Goal: Task Accomplishment & Management: Complete application form

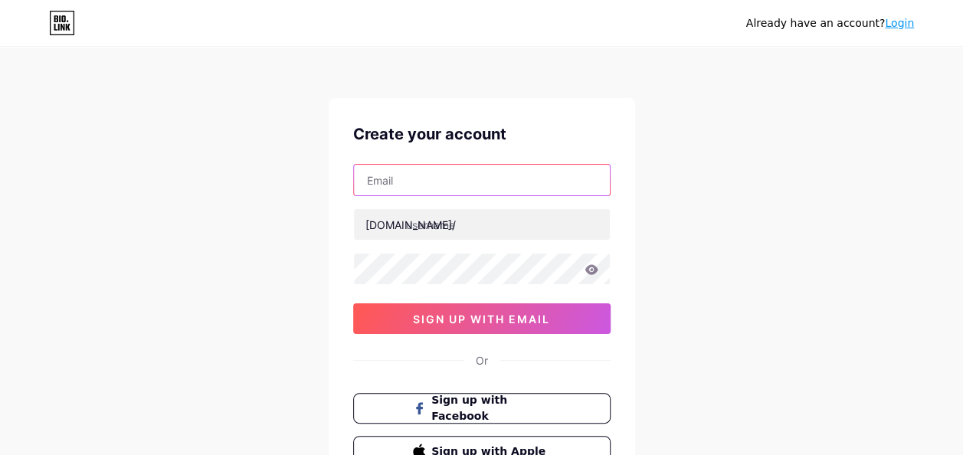
drag, startPoint x: 0, startPoint y: 0, endPoint x: 421, endPoint y: 176, distance: 456.6
click at [421, 176] on input "text" at bounding box center [482, 180] width 256 height 31
type input "[EMAIL_ADDRESS][DOMAIN_NAME]"
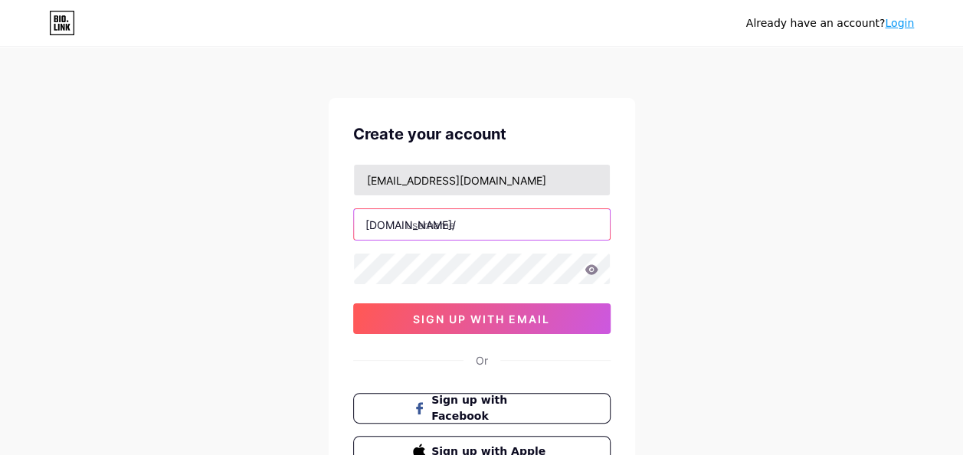
type input "jaydenmakkink"
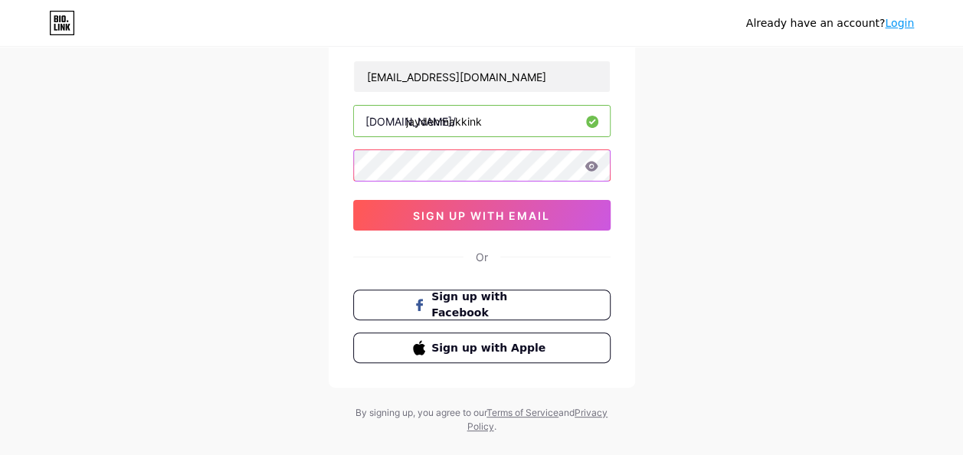
scroll to position [100, 0]
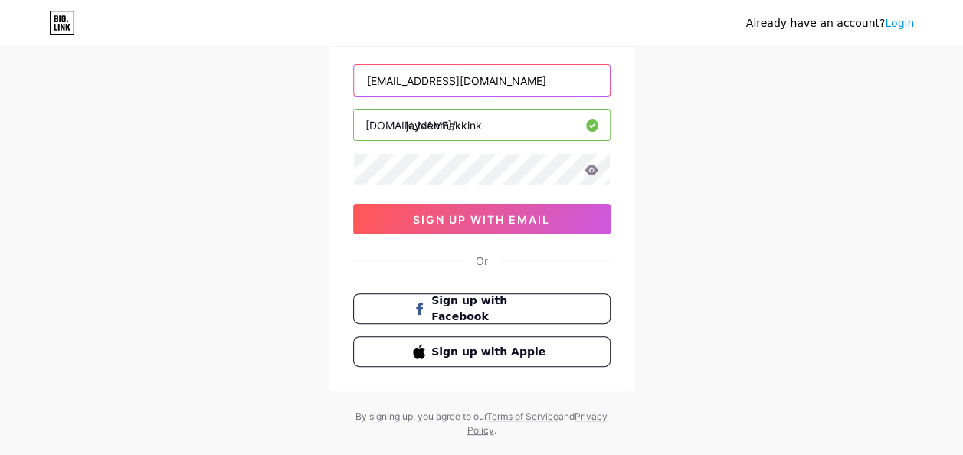
click at [490, 89] on input "[EMAIL_ADDRESS][DOMAIN_NAME]" at bounding box center [482, 80] width 256 height 31
type input "j"
type input "[EMAIL_ADDRESS][DOMAIN_NAME]"
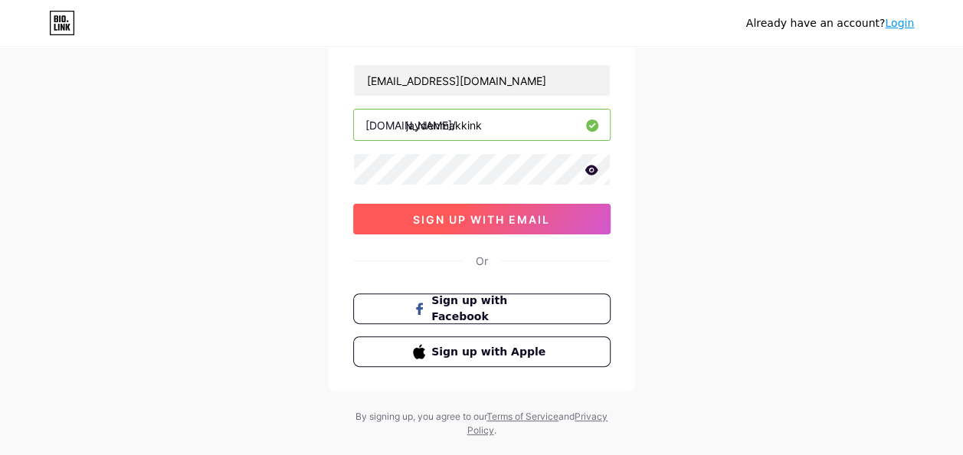
click at [478, 217] on span "sign up with email" at bounding box center [481, 219] width 137 height 13
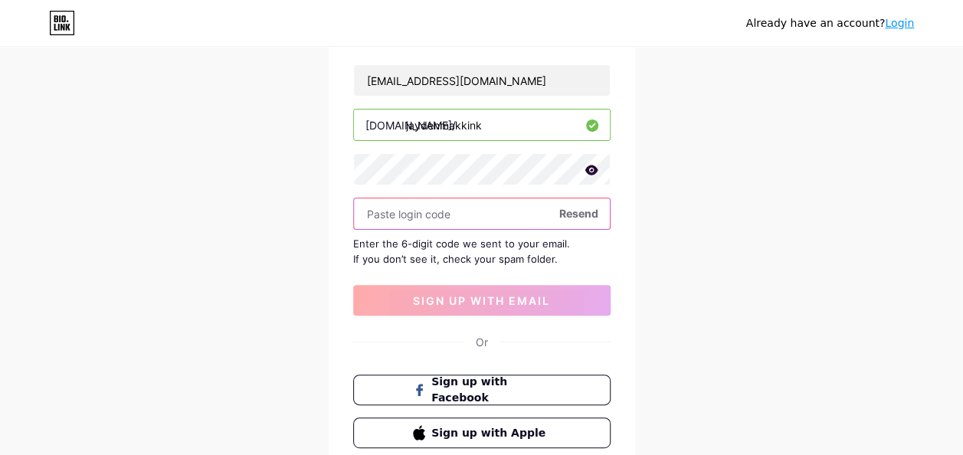
paste input "957780"
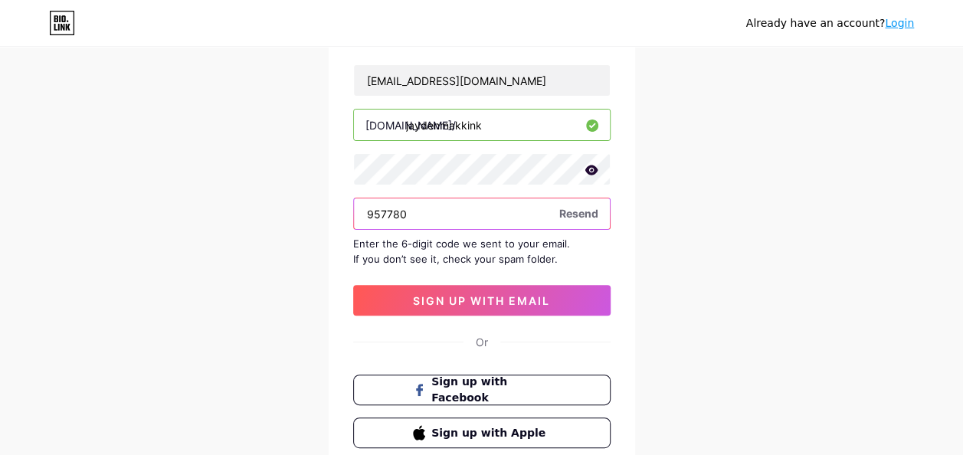
type input "957780"
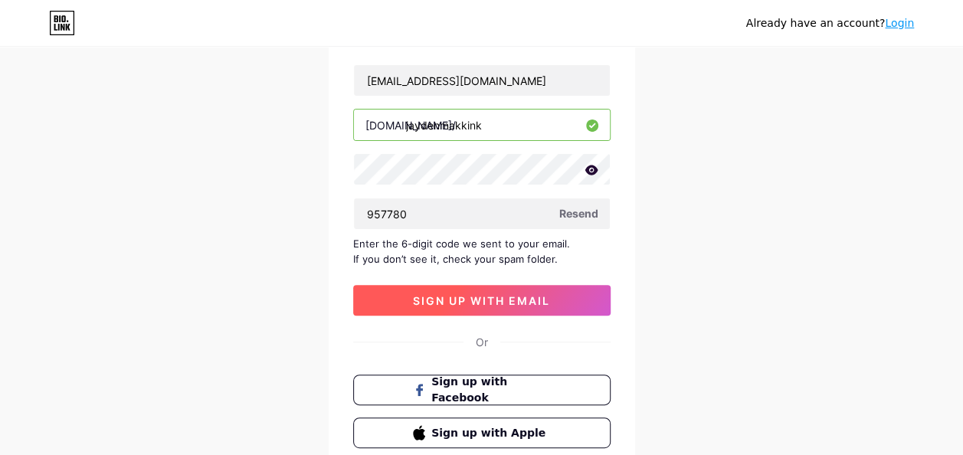
click at [460, 302] on span "sign up with email" at bounding box center [481, 300] width 137 height 13
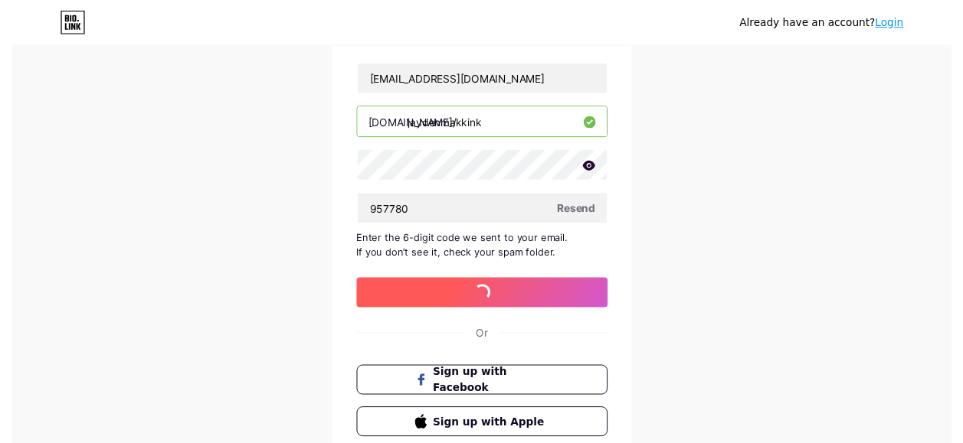
scroll to position [0, 0]
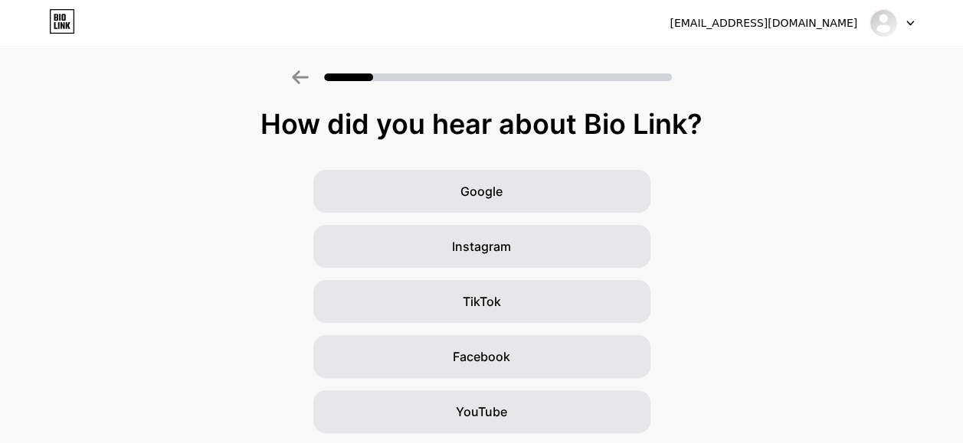
scroll to position [87, 0]
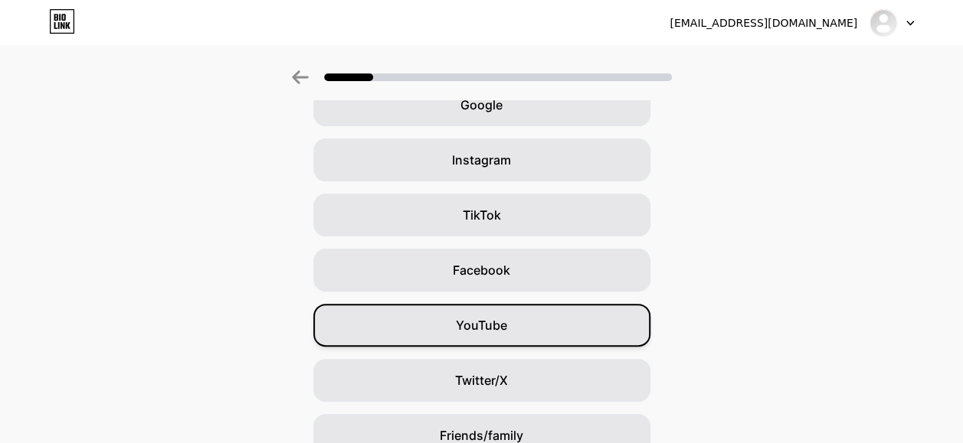
click at [477, 329] on span "YouTube" at bounding box center [481, 325] width 51 height 18
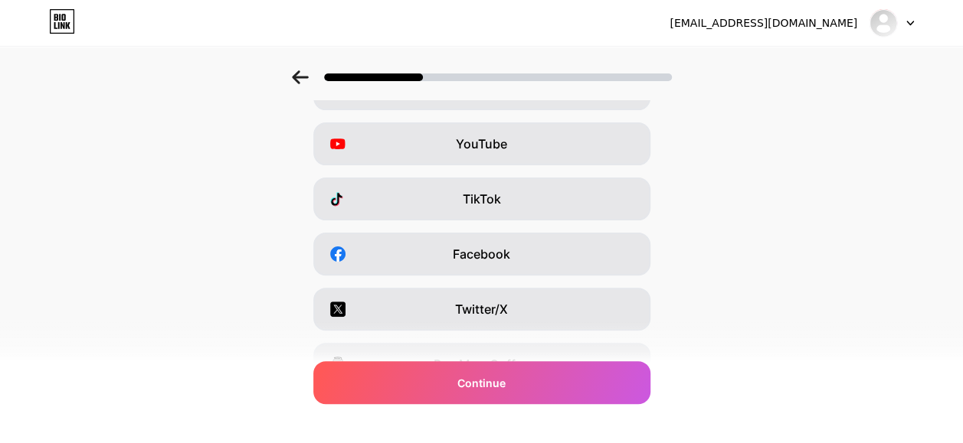
scroll to position [293, 0]
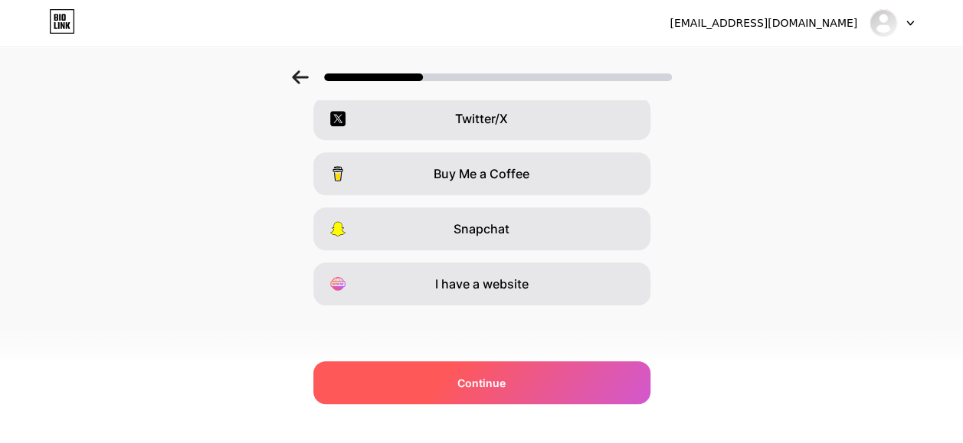
click at [482, 382] on span "Continue" at bounding box center [481, 383] width 48 height 16
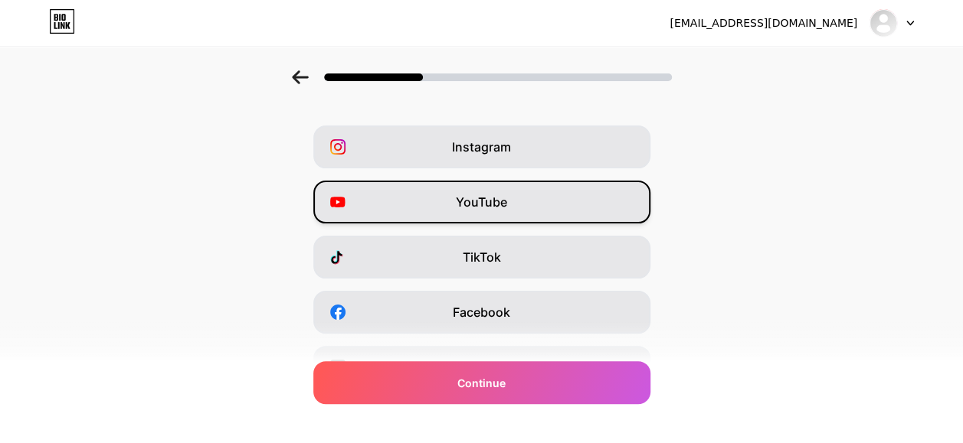
scroll to position [44, 0]
click at [495, 213] on div "YouTube" at bounding box center [481, 203] width 337 height 43
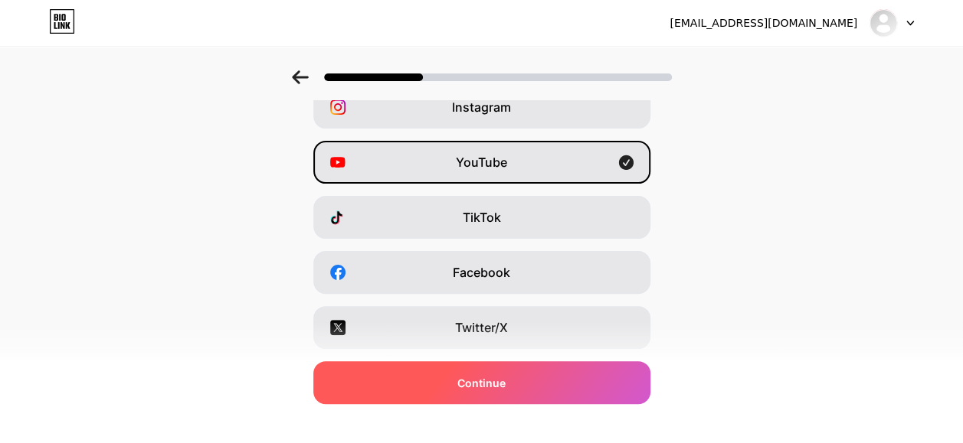
scroll to position [85, 0]
click at [517, 389] on div "Continue" at bounding box center [481, 383] width 337 height 43
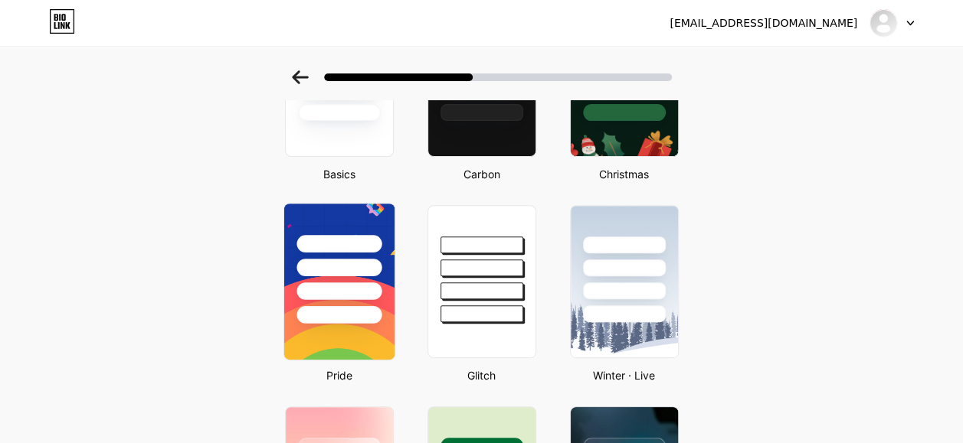
scroll to position [191, 0]
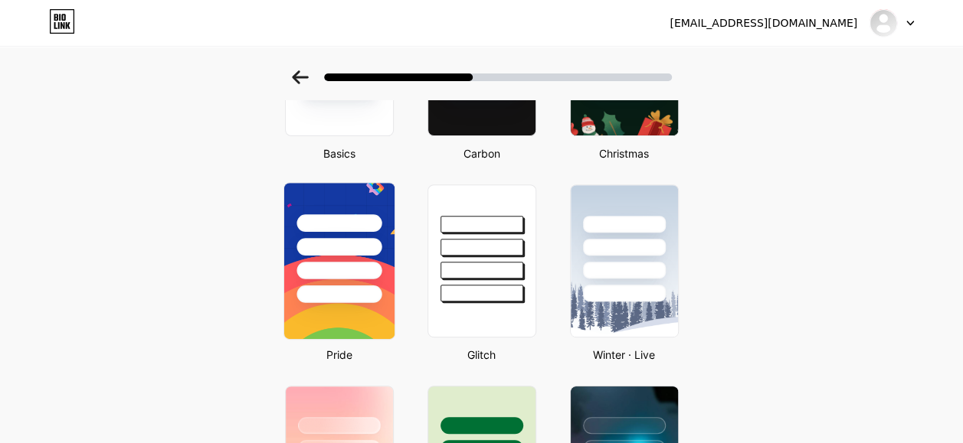
click at [333, 304] on img at bounding box center [338, 261] width 110 height 156
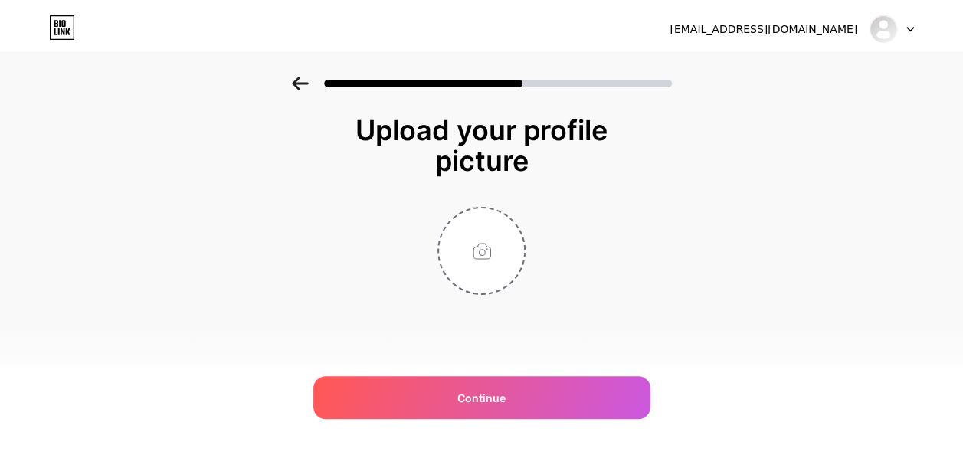
scroll to position [0, 0]
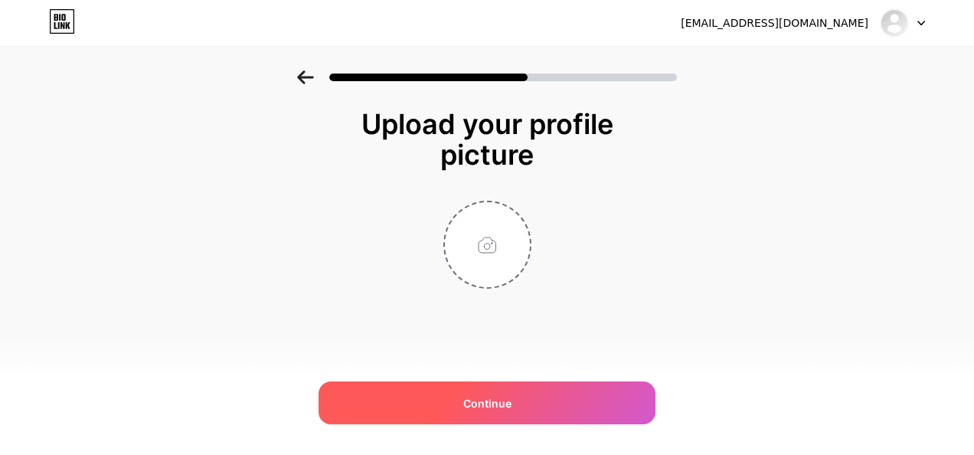
click at [517, 412] on div "Continue" at bounding box center [487, 402] width 337 height 43
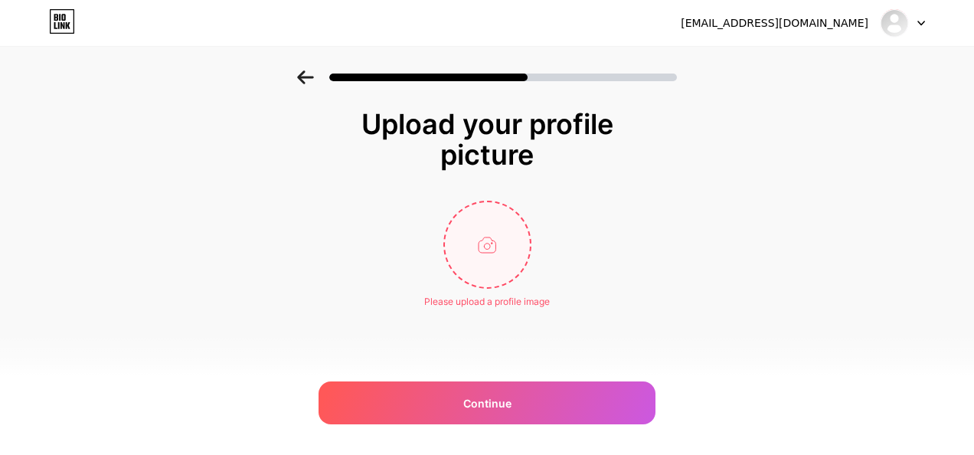
click at [496, 267] on input "file" at bounding box center [487, 244] width 85 height 85
type input "C:\fakepath\WIN_20250703_20_44_48_Pro.jpg"
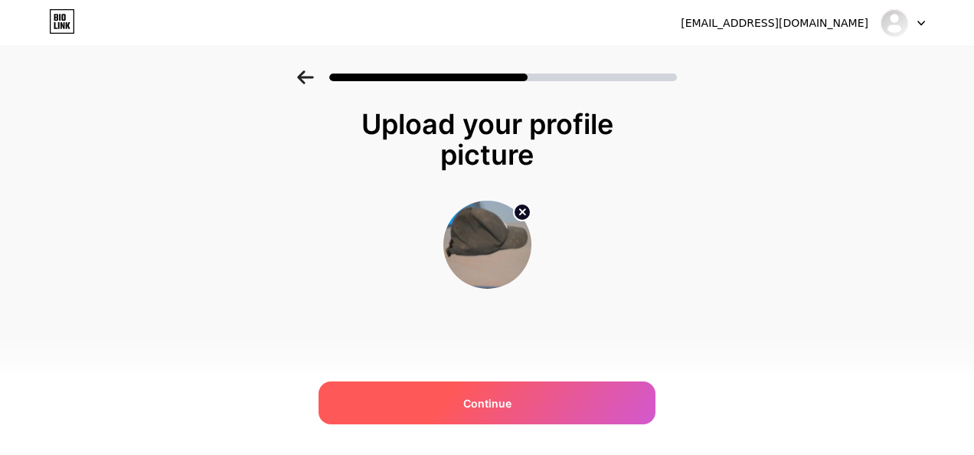
click at [518, 384] on div "Continue" at bounding box center [487, 402] width 337 height 43
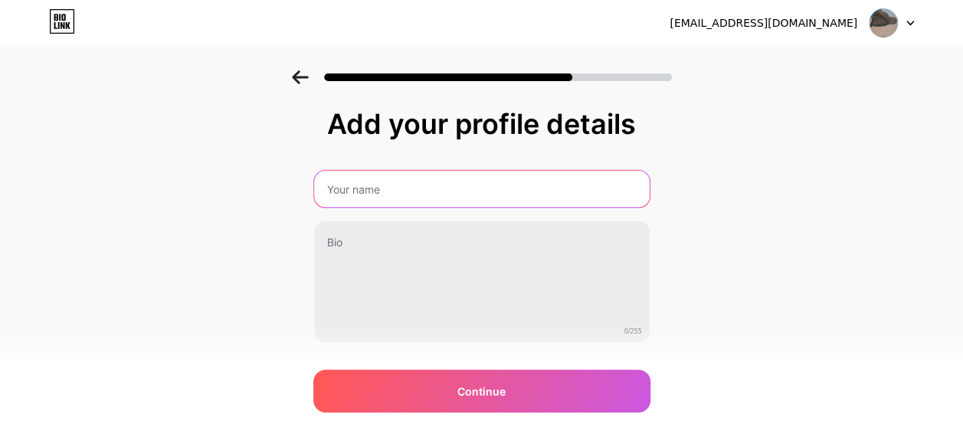
click at [384, 205] on input "text" at bounding box center [481, 189] width 335 height 37
type input "hi"
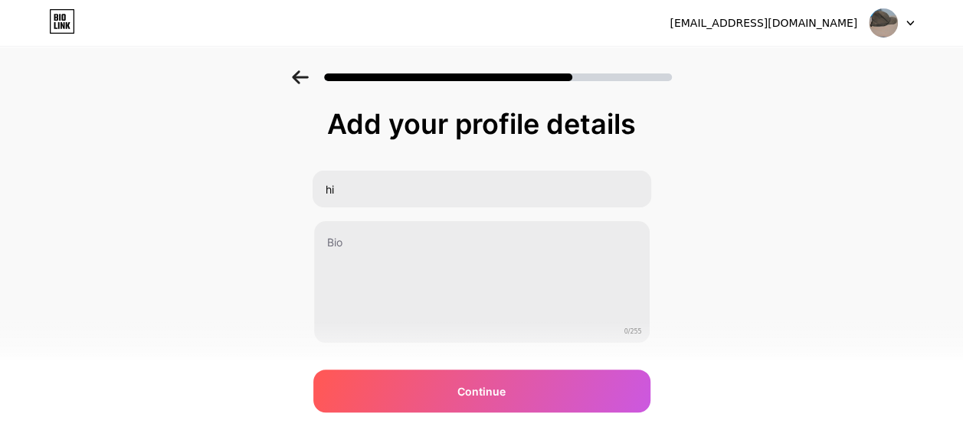
click at [383, 211] on div "hi 0/255" at bounding box center [481, 257] width 337 height 174
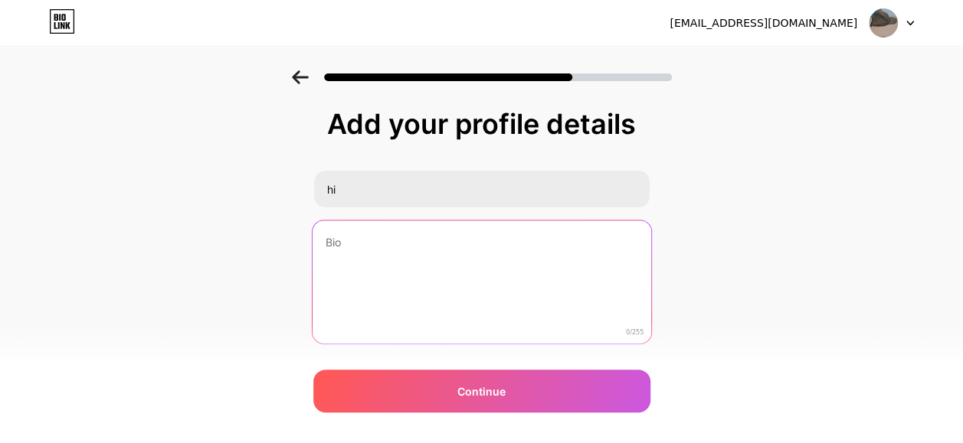
click at [375, 242] on textarea at bounding box center [481, 283] width 339 height 125
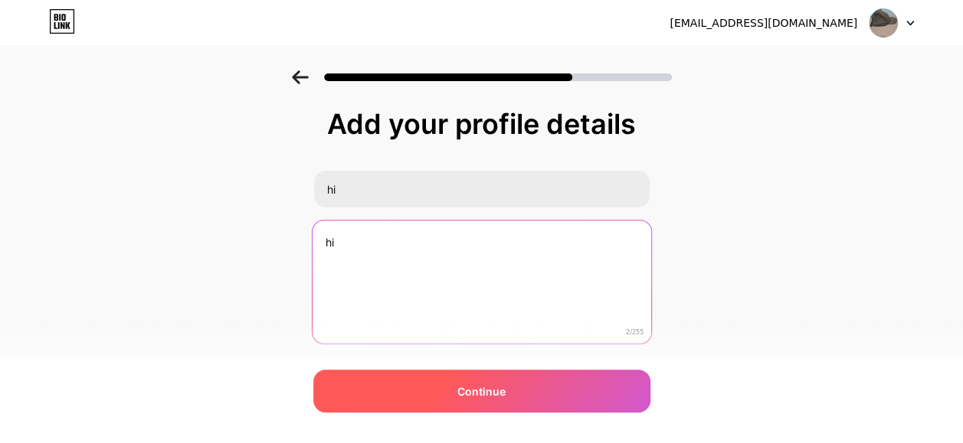
type textarea "hi"
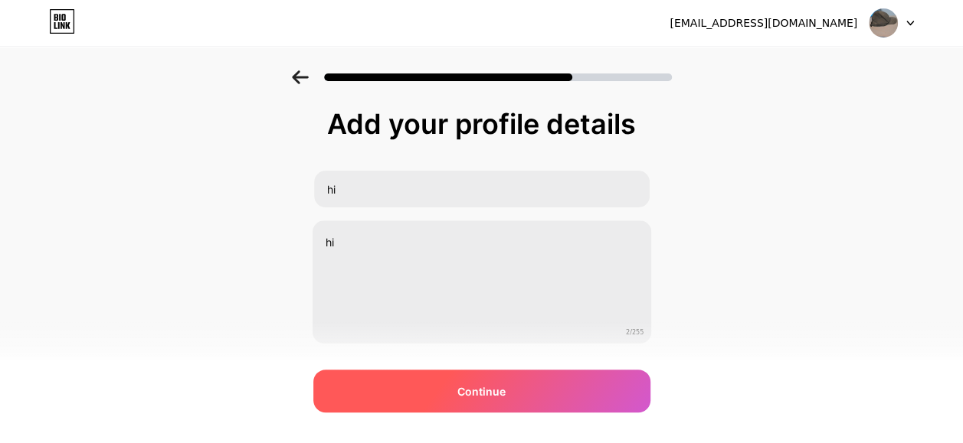
click at [410, 378] on div "Continue" at bounding box center [481, 391] width 337 height 43
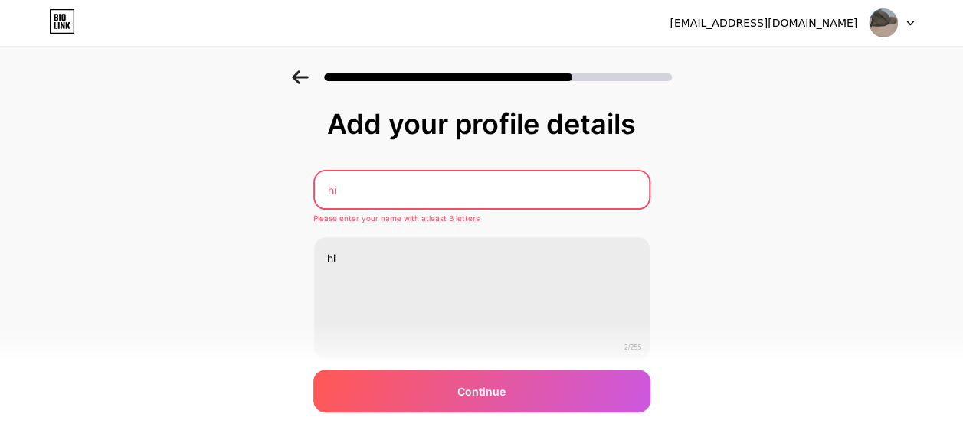
click at [403, 178] on input "hi" at bounding box center [482, 190] width 334 height 37
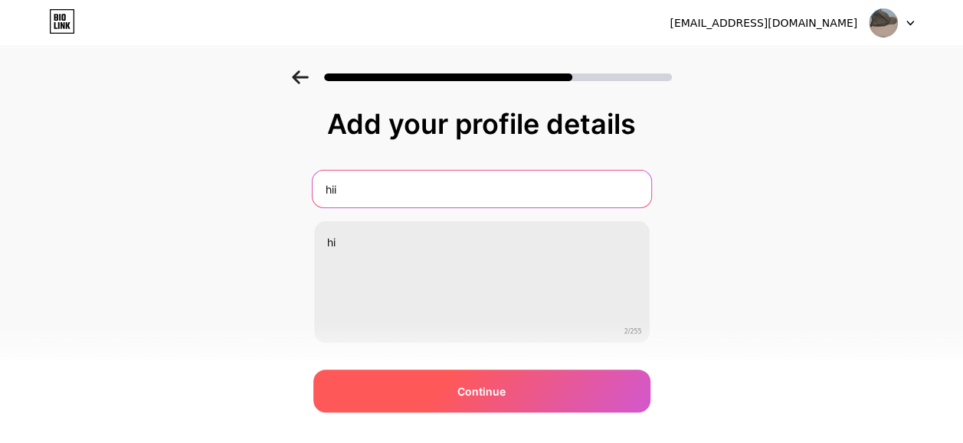
type input "hii"
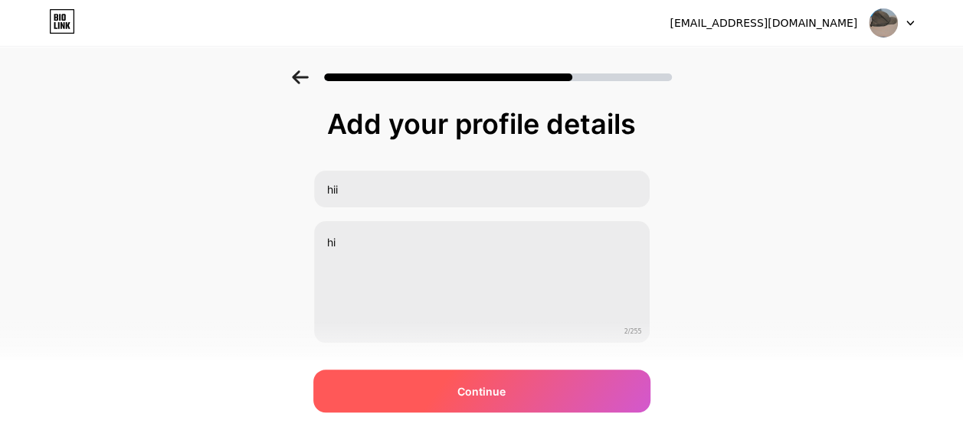
click at [471, 385] on span "Continue" at bounding box center [481, 392] width 48 height 16
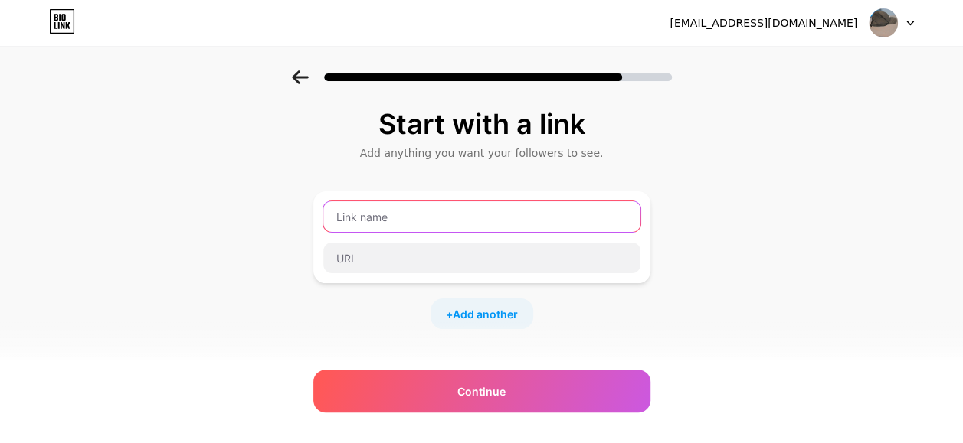
click at [376, 217] on input "text" at bounding box center [481, 216] width 317 height 31
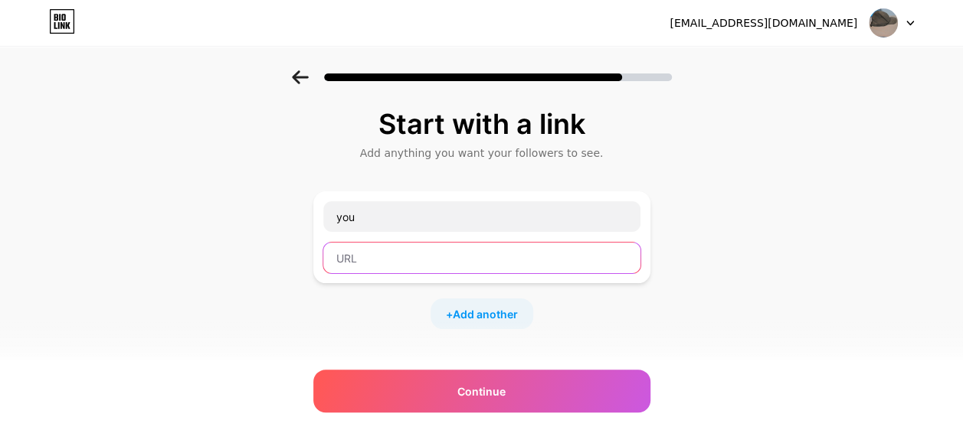
click at [359, 253] on input "text" at bounding box center [481, 258] width 317 height 31
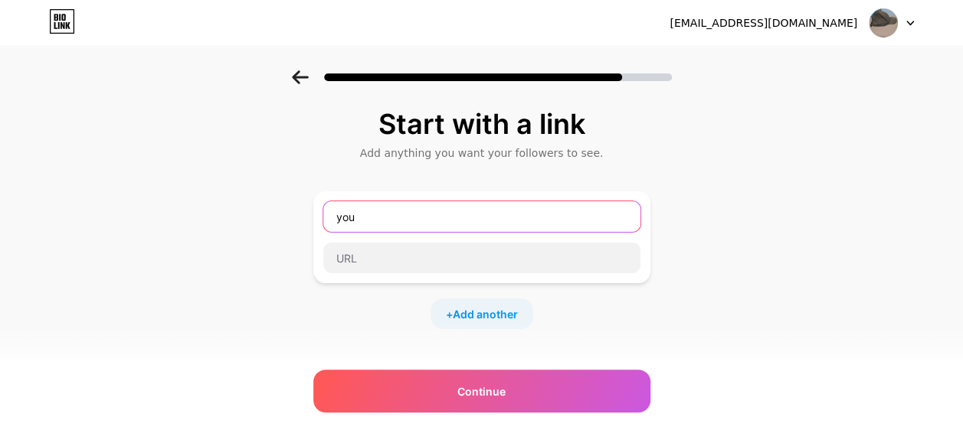
click at [392, 218] on input "you" at bounding box center [481, 216] width 317 height 31
type input "y"
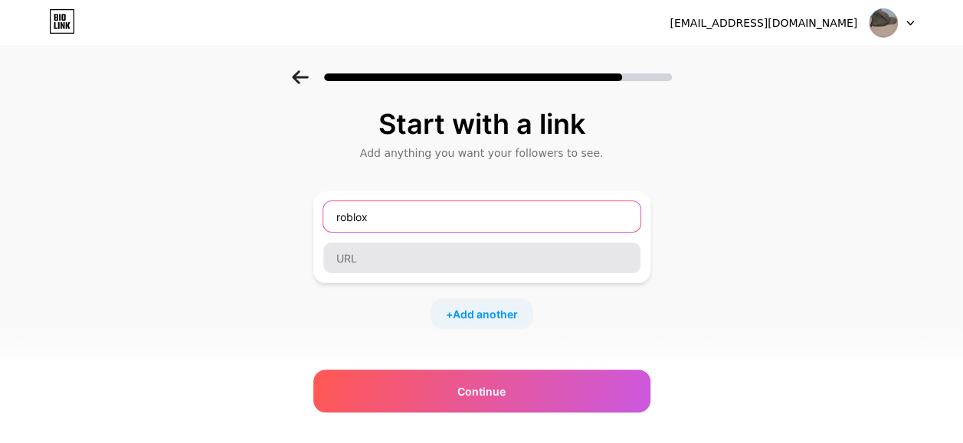
type input "roblox"
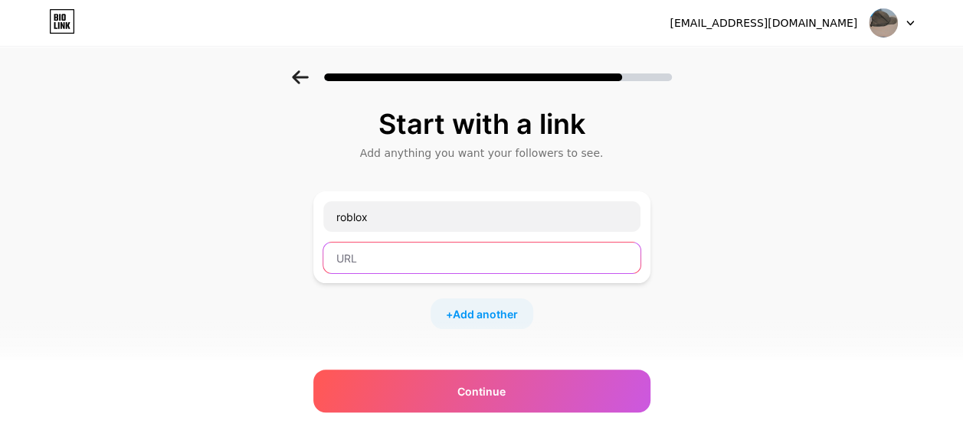
click at [446, 262] on input "text" at bounding box center [481, 258] width 317 height 31
paste input "[URL][DOMAIN_NAME]"
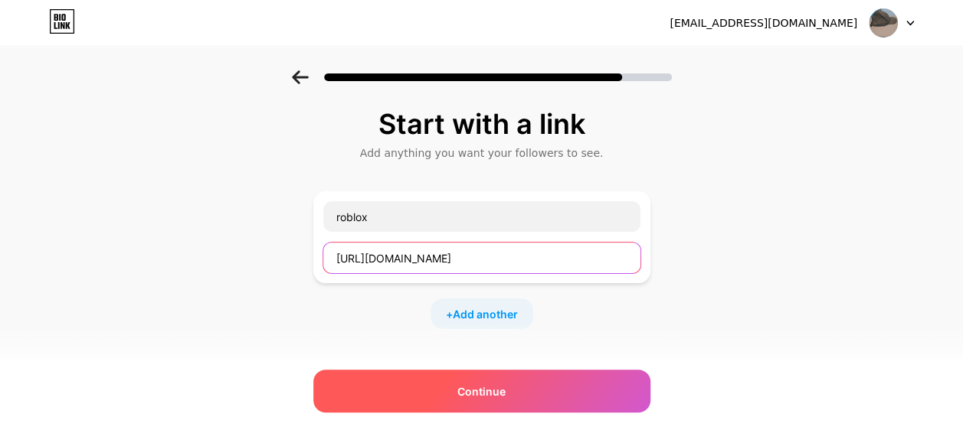
type input "[URL][DOMAIN_NAME]"
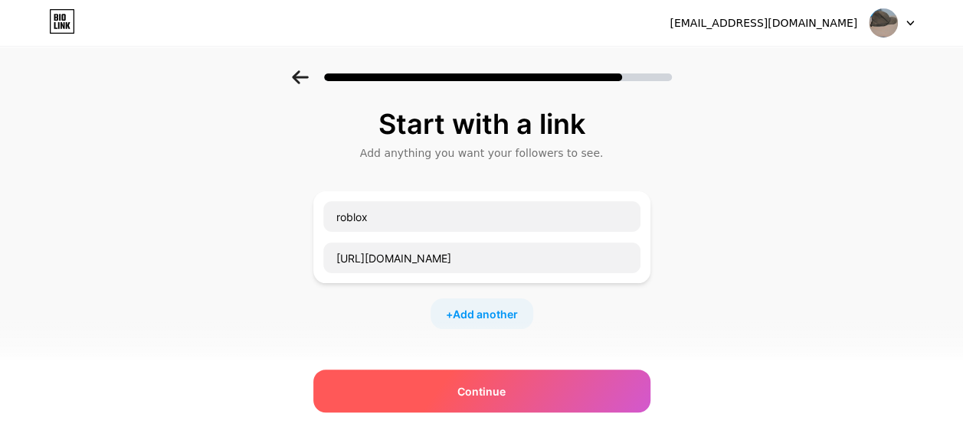
click at [487, 380] on div "Continue" at bounding box center [481, 391] width 337 height 43
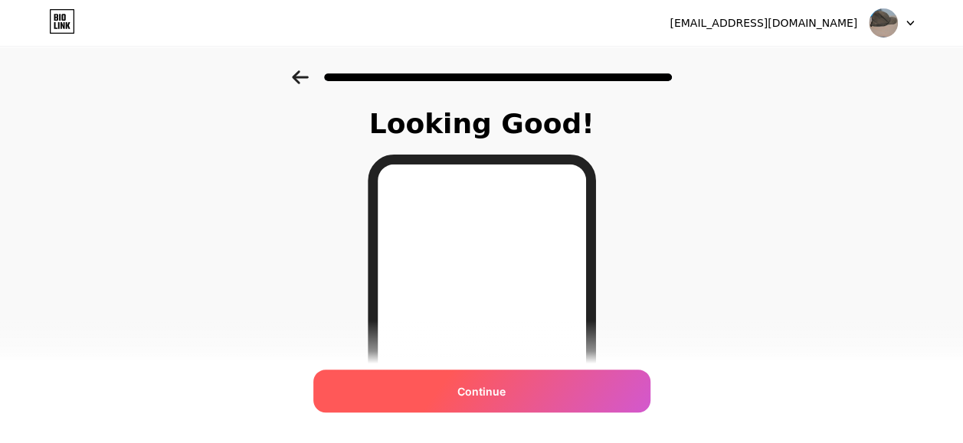
click at [490, 401] on div "Continue" at bounding box center [481, 391] width 337 height 43
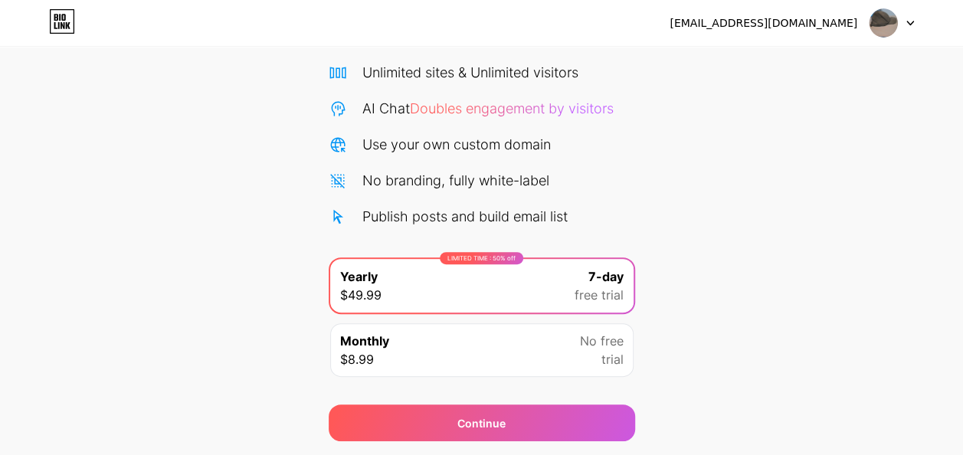
scroll to position [124, 0]
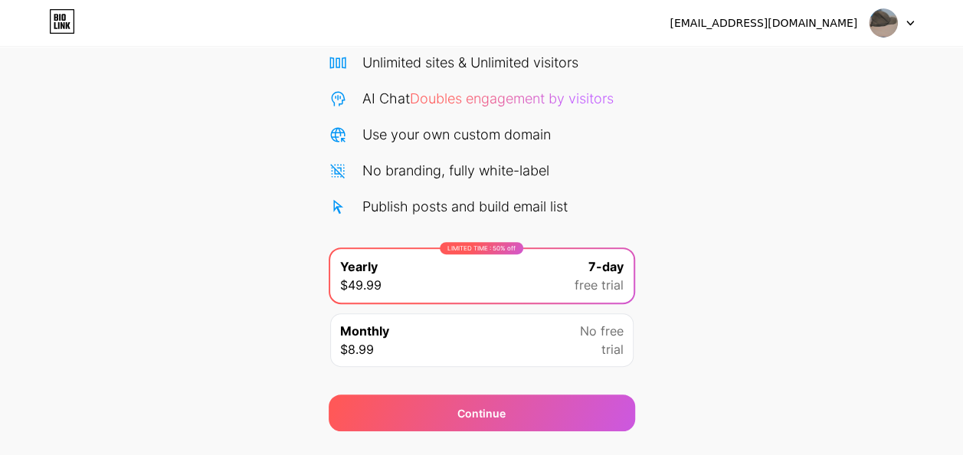
click at [438, 337] on div "Monthly $8.99 No free trial" at bounding box center [481, 340] width 303 height 54
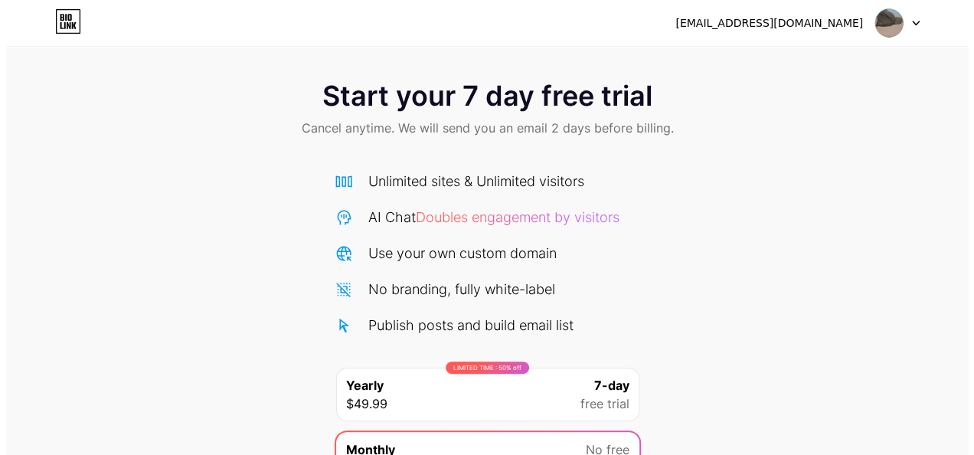
scroll to position [161, 0]
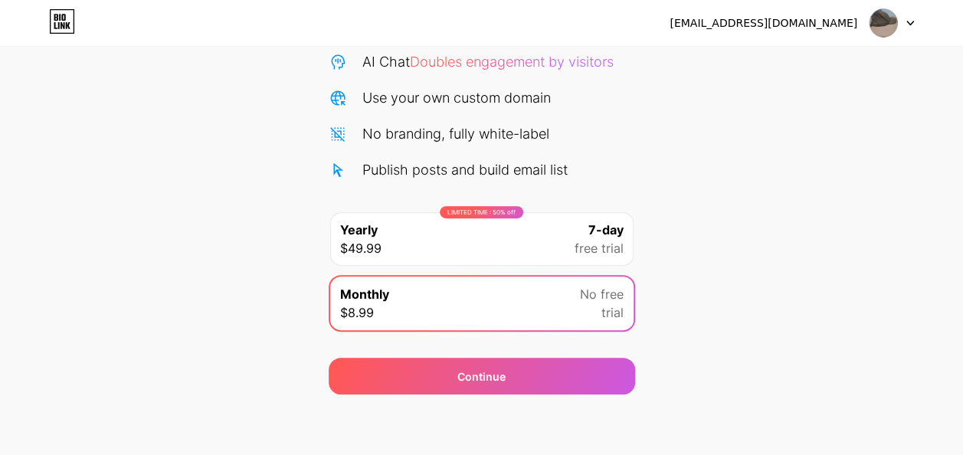
click at [459, 257] on div "LIMITED TIME : 50% off Yearly $49.99 7-day free trial" at bounding box center [481, 239] width 303 height 54
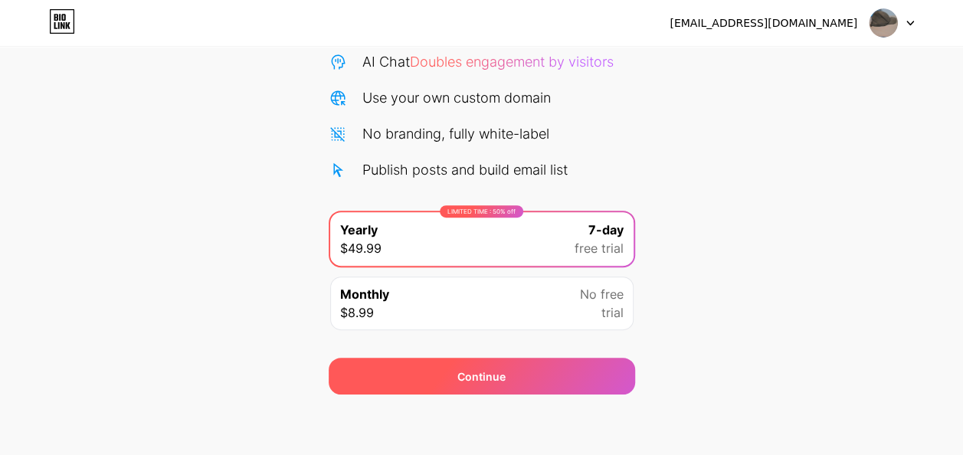
click at [464, 378] on div "Continue" at bounding box center [481, 376] width 48 height 16
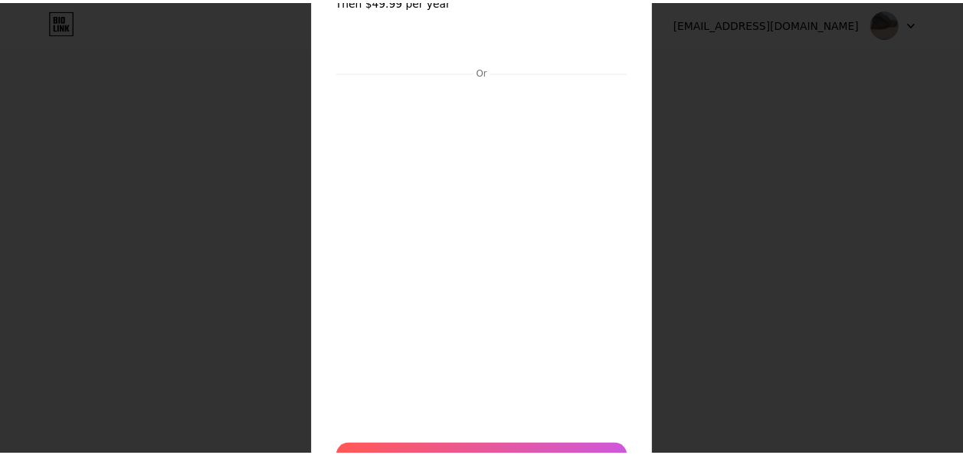
scroll to position [0, 0]
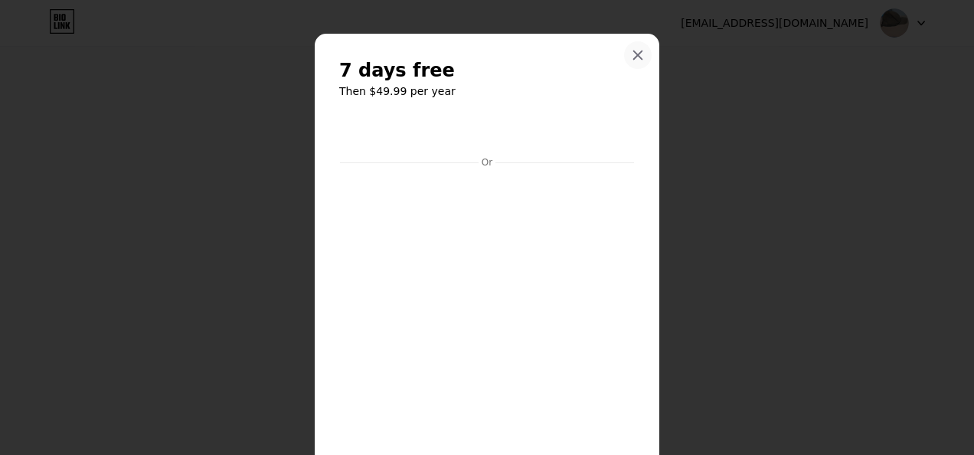
click at [638, 52] on div at bounding box center [638, 55] width 28 height 28
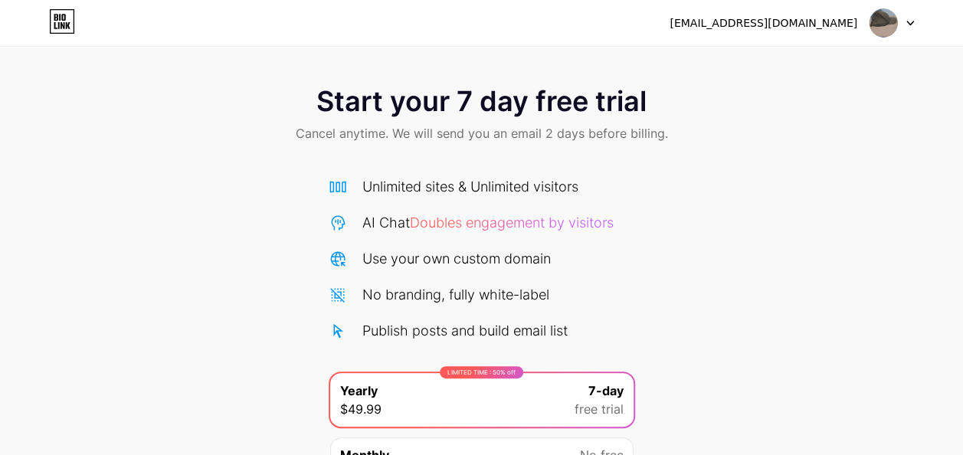
click at [712, 19] on div "[EMAIL_ADDRESS][DOMAIN_NAME]" at bounding box center [763, 23] width 188 height 16
click at [884, 25] on img at bounding box center [883, 22] width 29 height 29
click at [820, 51] on li "Logout" at bounding box center [818, 62] width 190 height 41
